Goal: Transaction & Acquisition: Purchase product/service

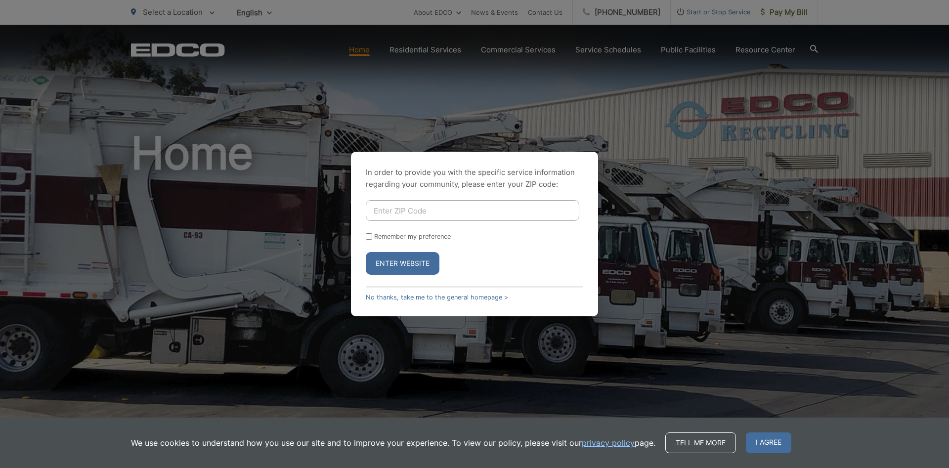
click at [408, 209] on input "Enter ZIP Code" at bounding box center [472, 210] width 213 height 21
type input "91901"
click at [366, 252] on button "Enter Website" at bounding box center [403, 263] width 74 height 23
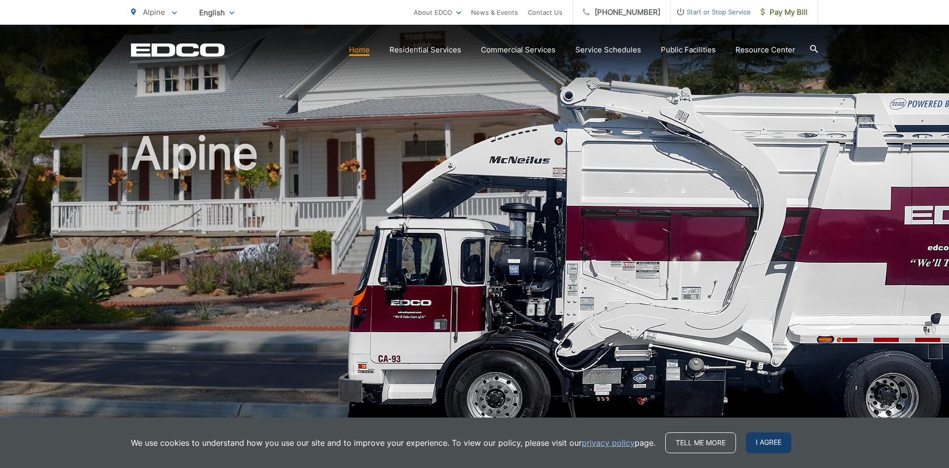
click at [762, 444] on span "I agree" at bounding box center [768, 442] width 45 height 21
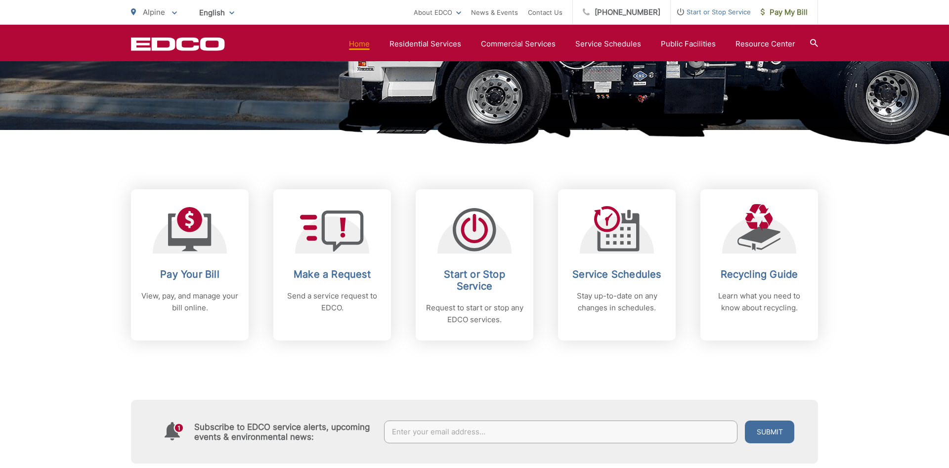
scroll to position [504, 0]
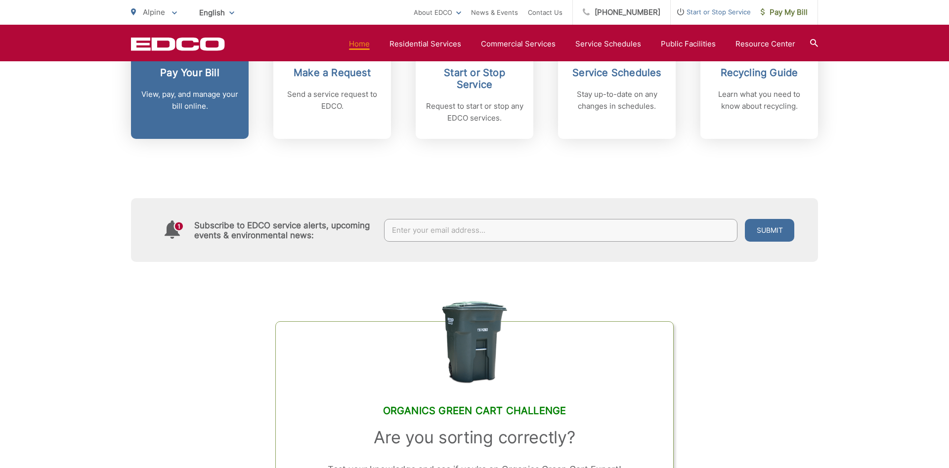
click at [185, 83] on div "Pay Your Bill View, pay, and manage your bill online." at bounding box center [190, 89] width 98 height 45
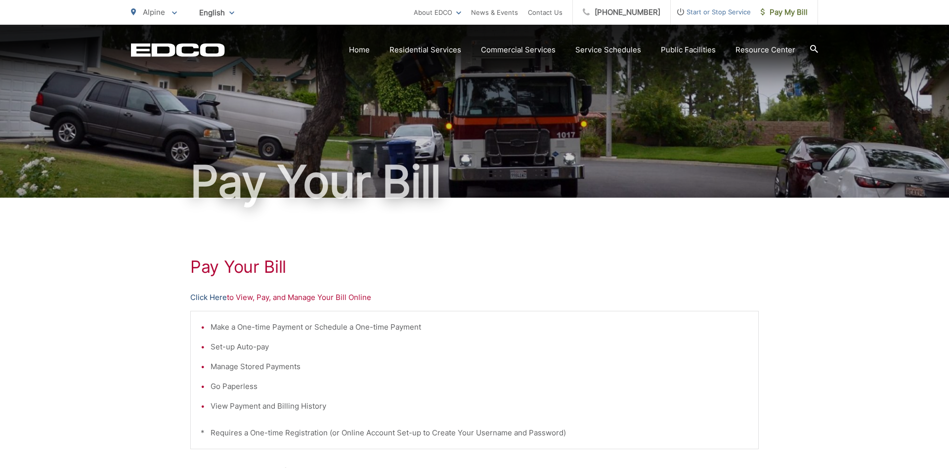
click at [207, 295] on link "Click Here" at bounding box center [208, 298] width 37 height 12
